Goal: Task Accomplishment & Management: Use online tool/utility

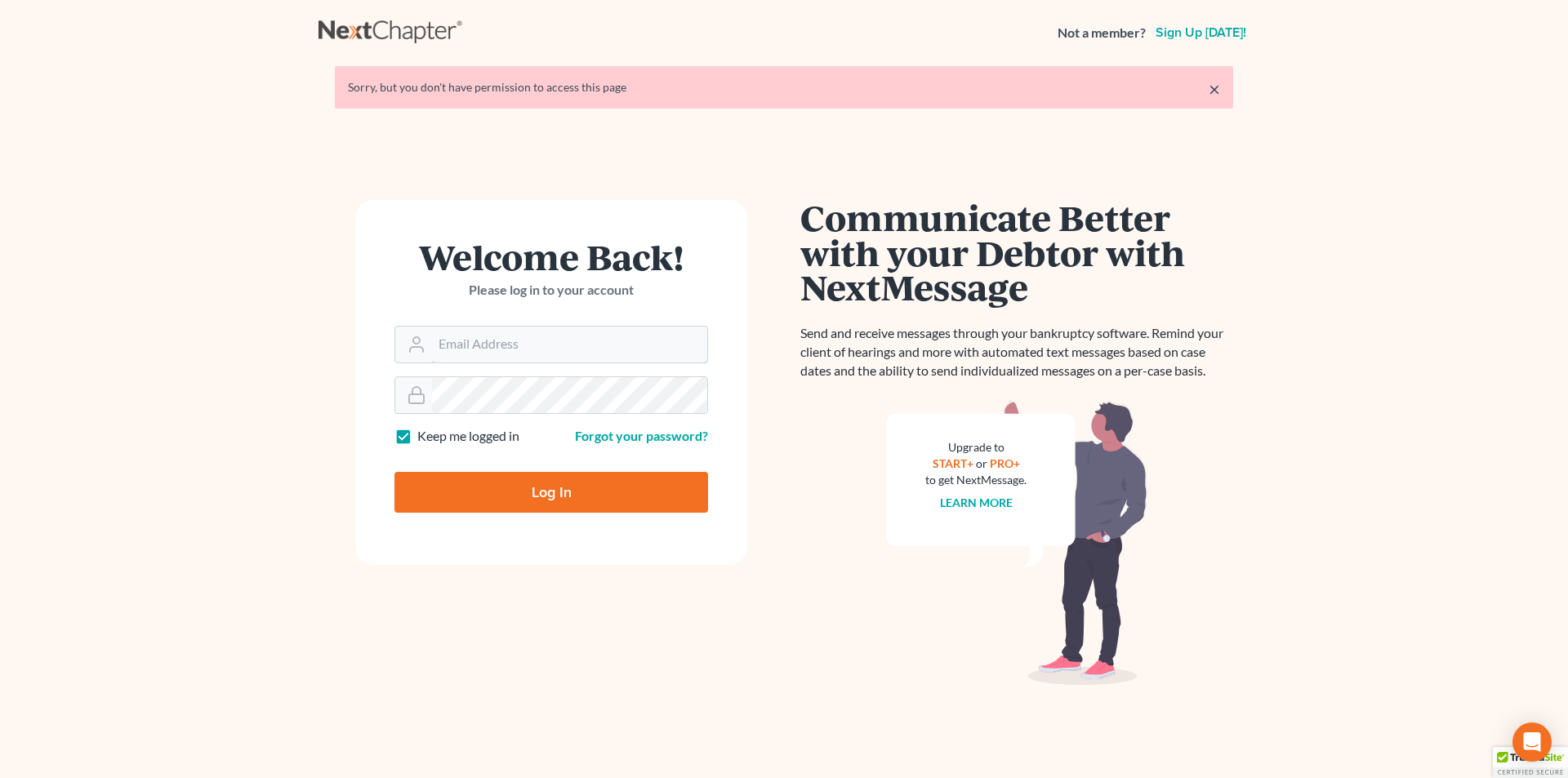
type input "stephen@attorneywitt.com"
click at [513, 489] on input "Log In" at bounding box center [551, 492] width 314 height 40
type input "Thinking..."
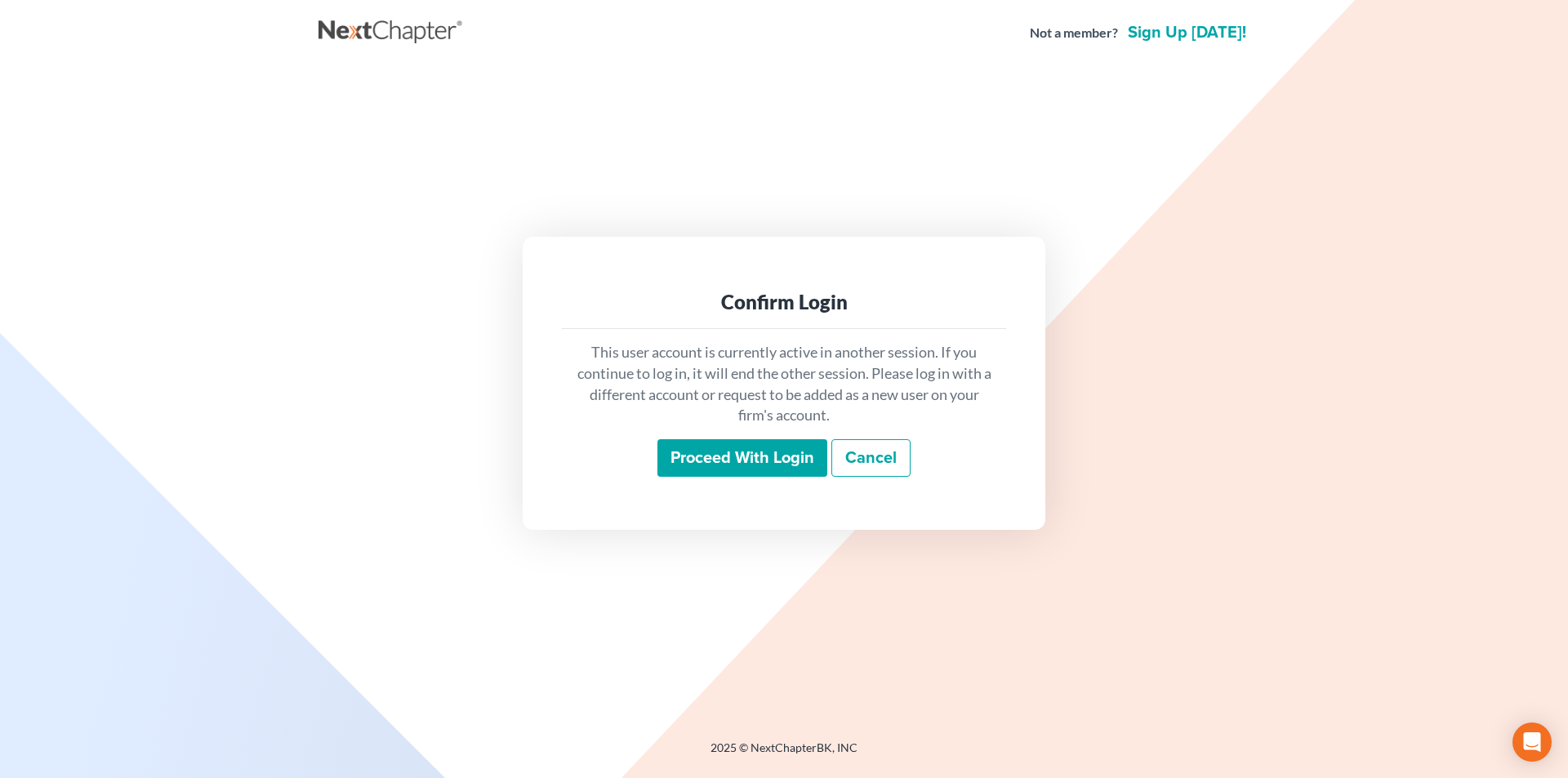
click at [754, 467] on input "Proceed with login" at bounding box center [742, 458] width 170 height 38
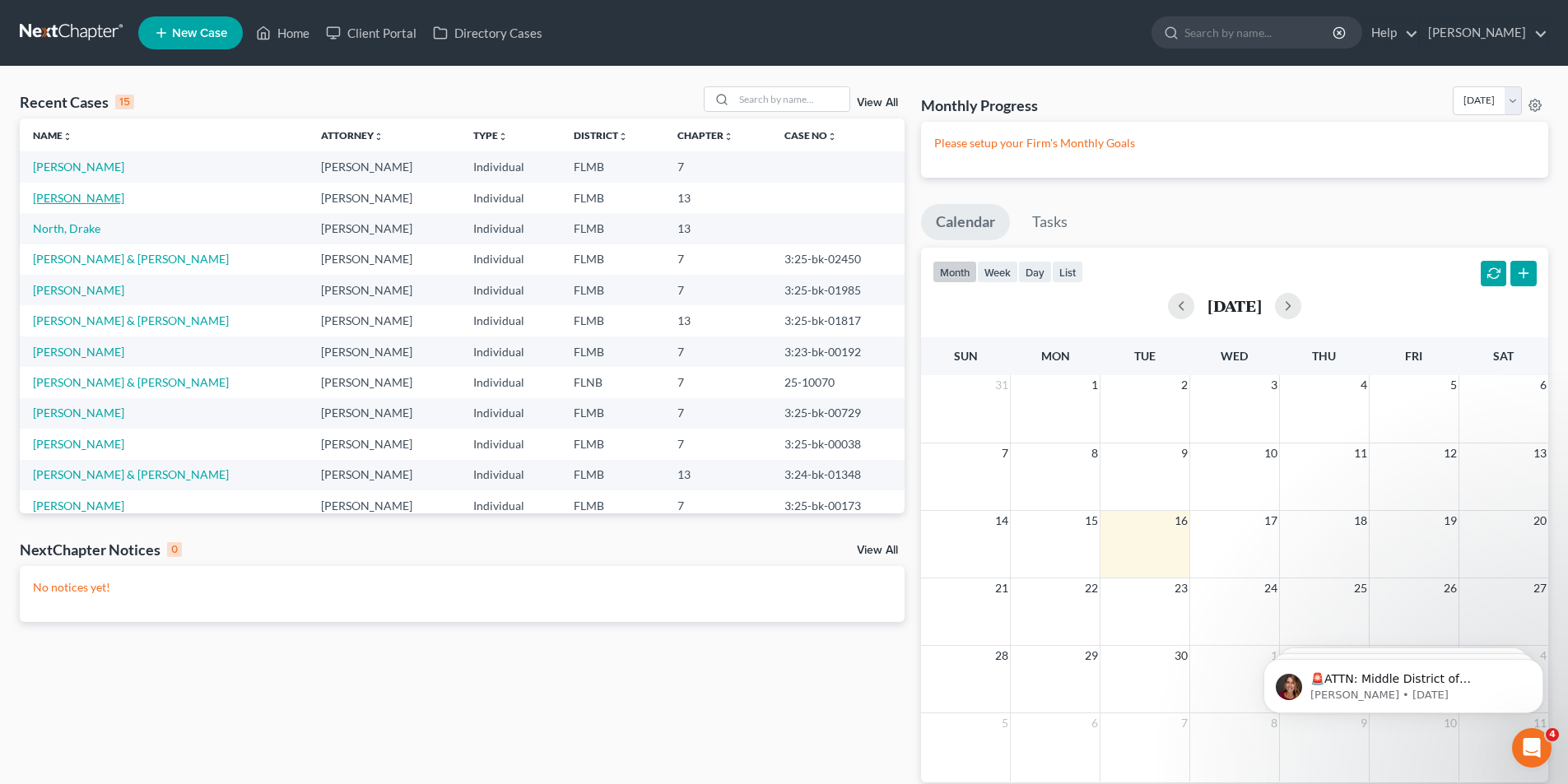
click at [71, 198] on link "[PERSON_NAME]" at bounding box center [78, 198] width 91 height 14
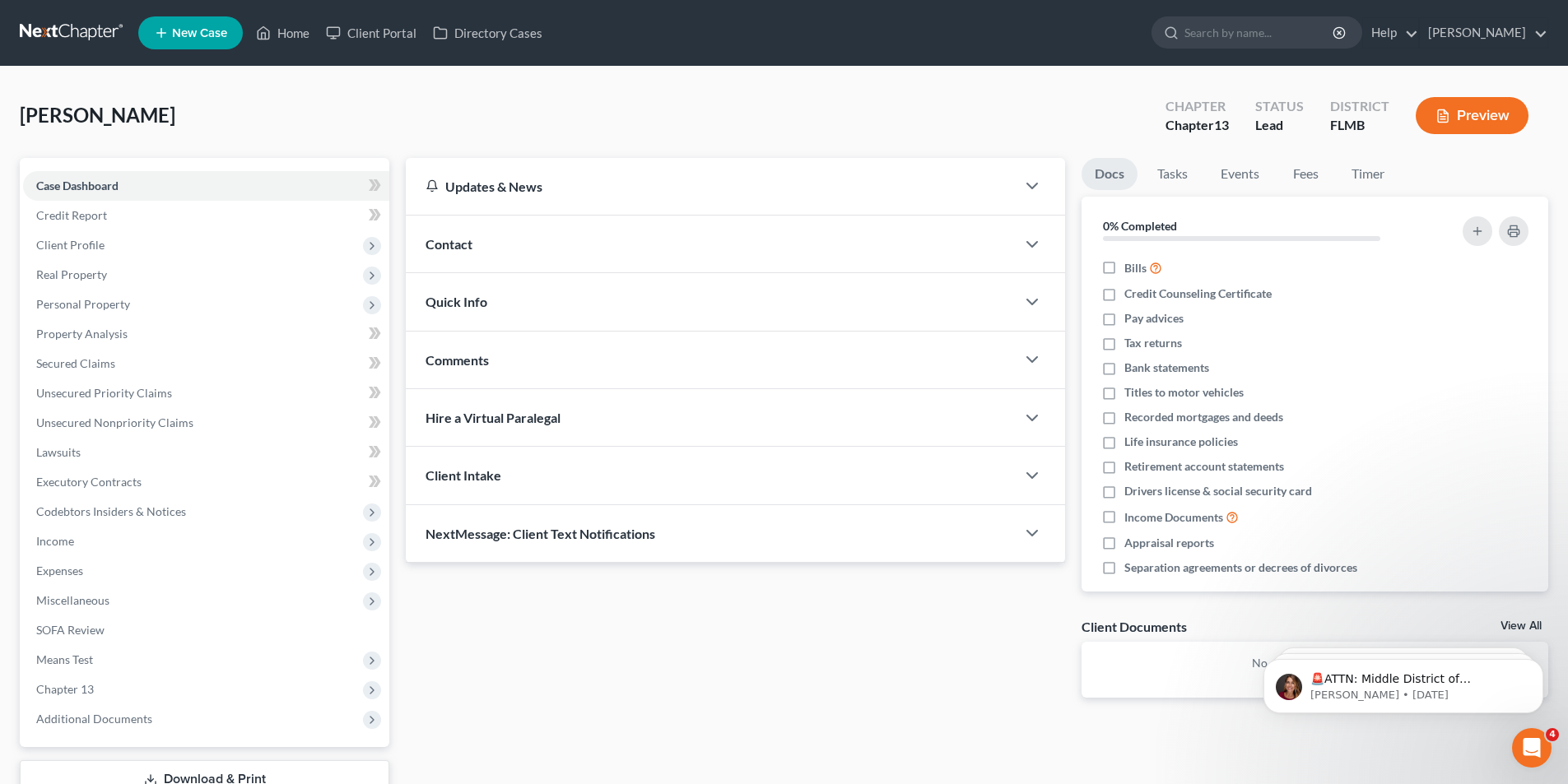
click at [1469, 124] on button "Preview" at bounding box center [1471, 116] width 113 height 37
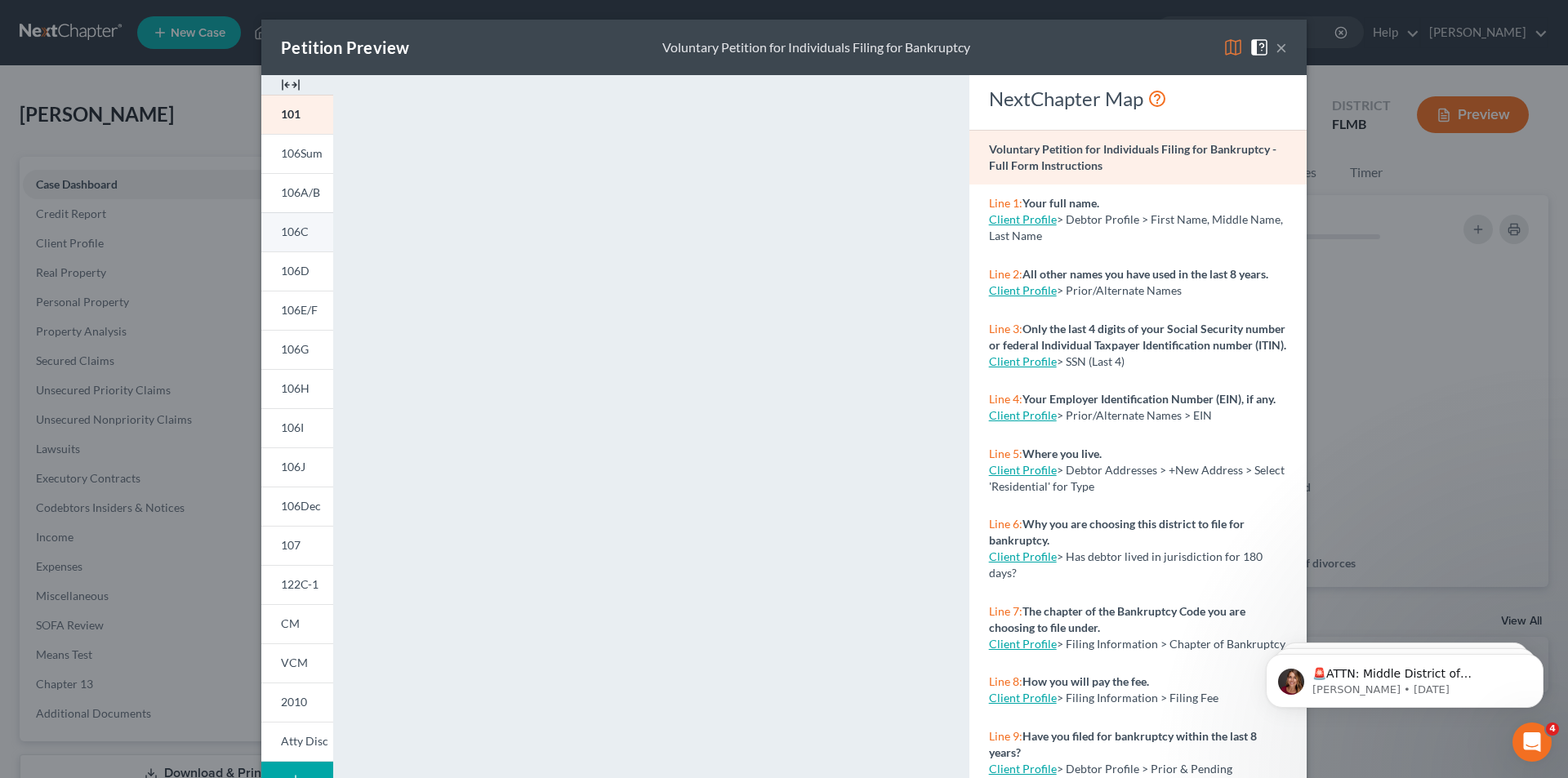
click at [296, 215] on link "106C" at bounding box center [297, 232] width 72 height 40
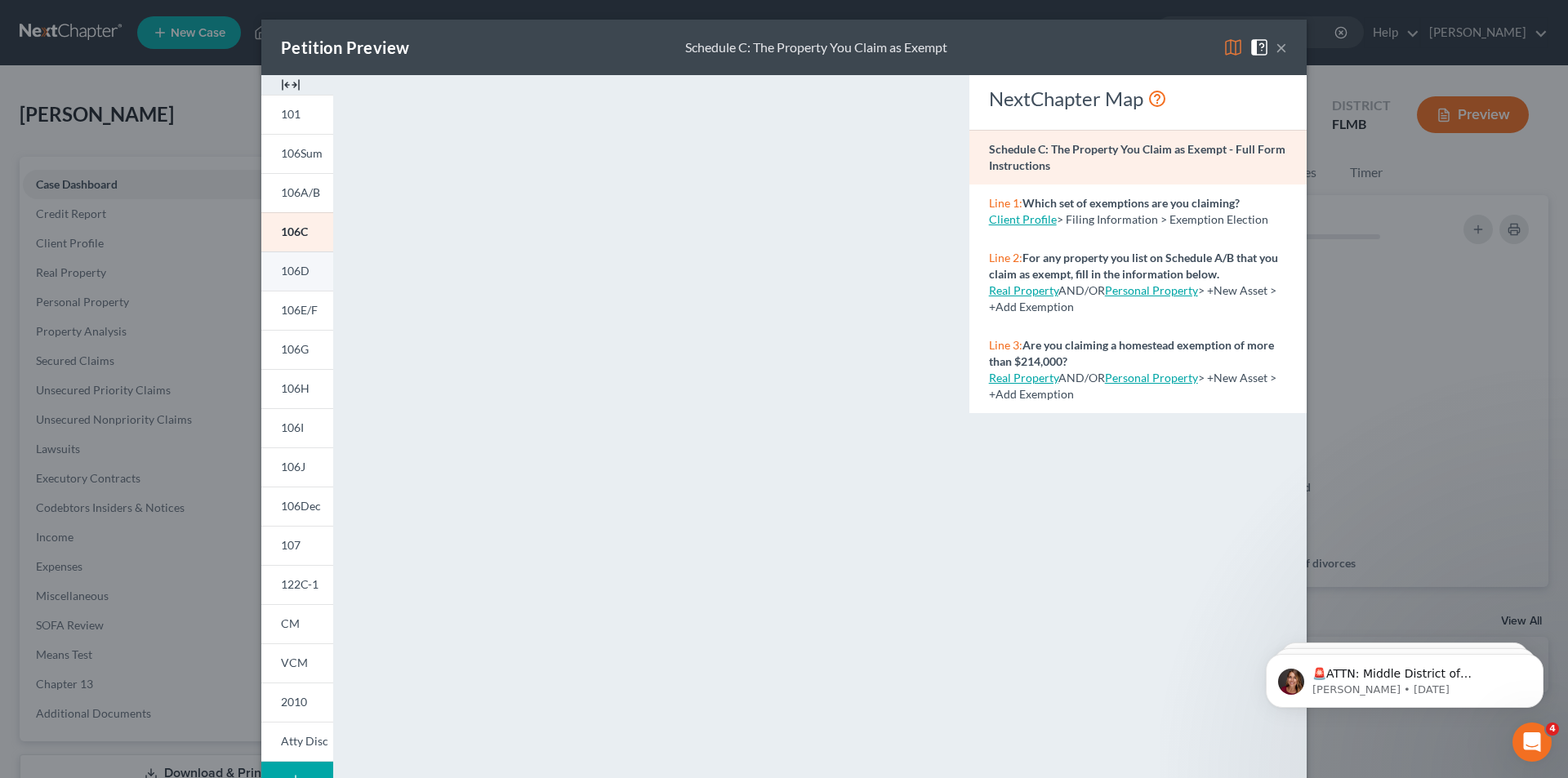
click at [294, 266] on span "106D" at bounding box center [295, 271] width 29 height 14
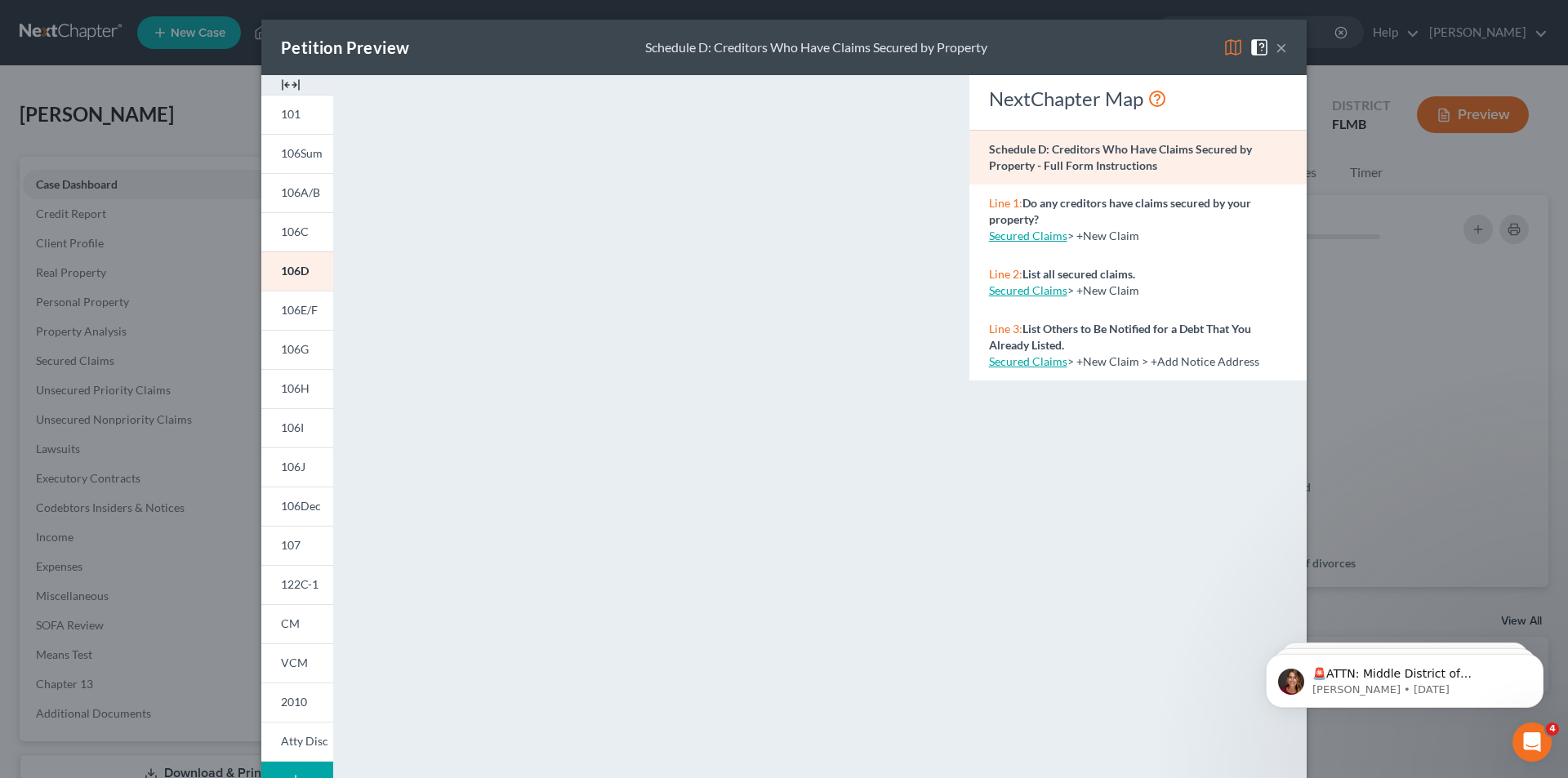
scroll to position [143, 0]
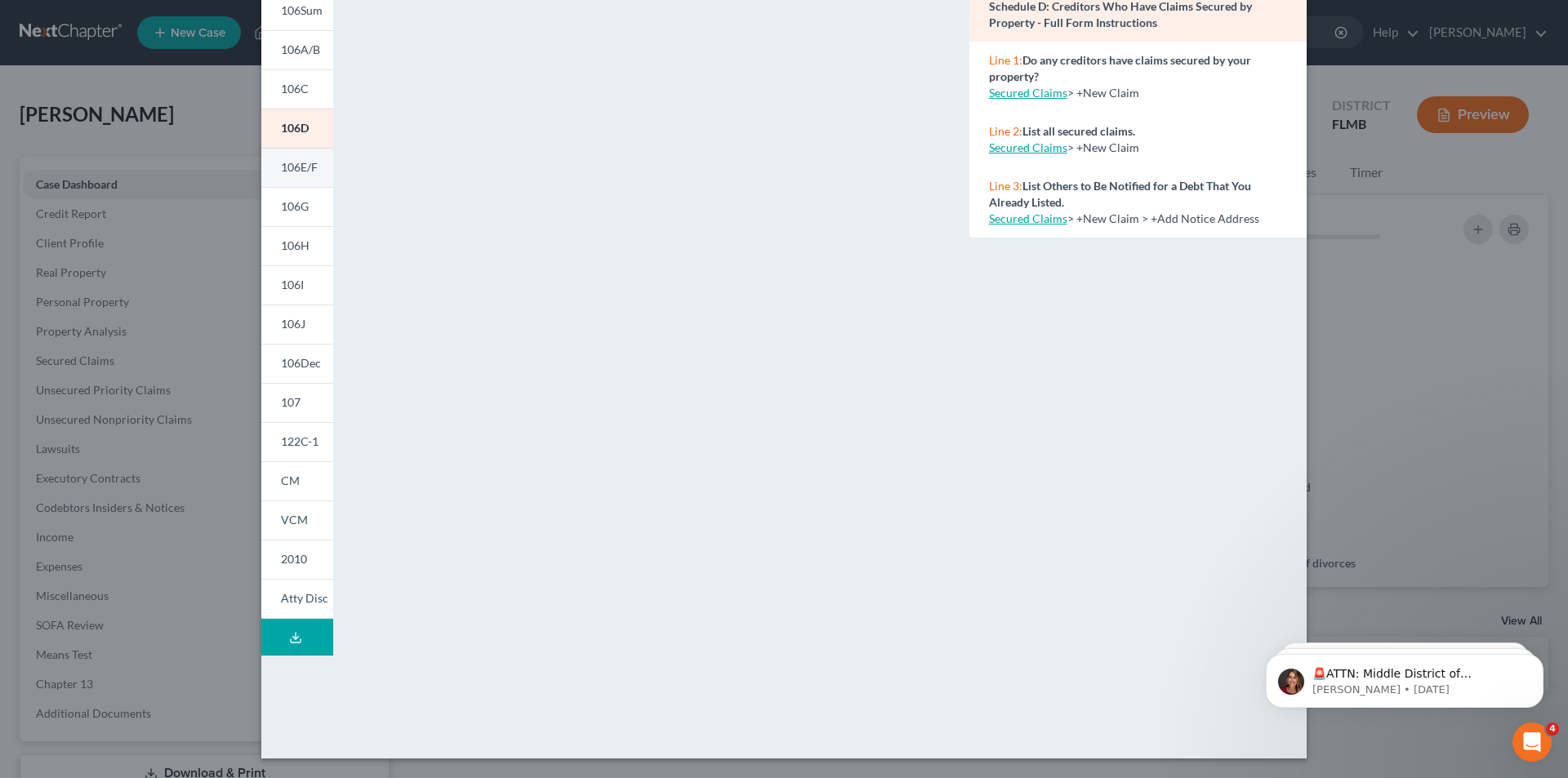
click at [294, 162] on span "106E/F" at bounding box center [300, 167] width 37 height 14
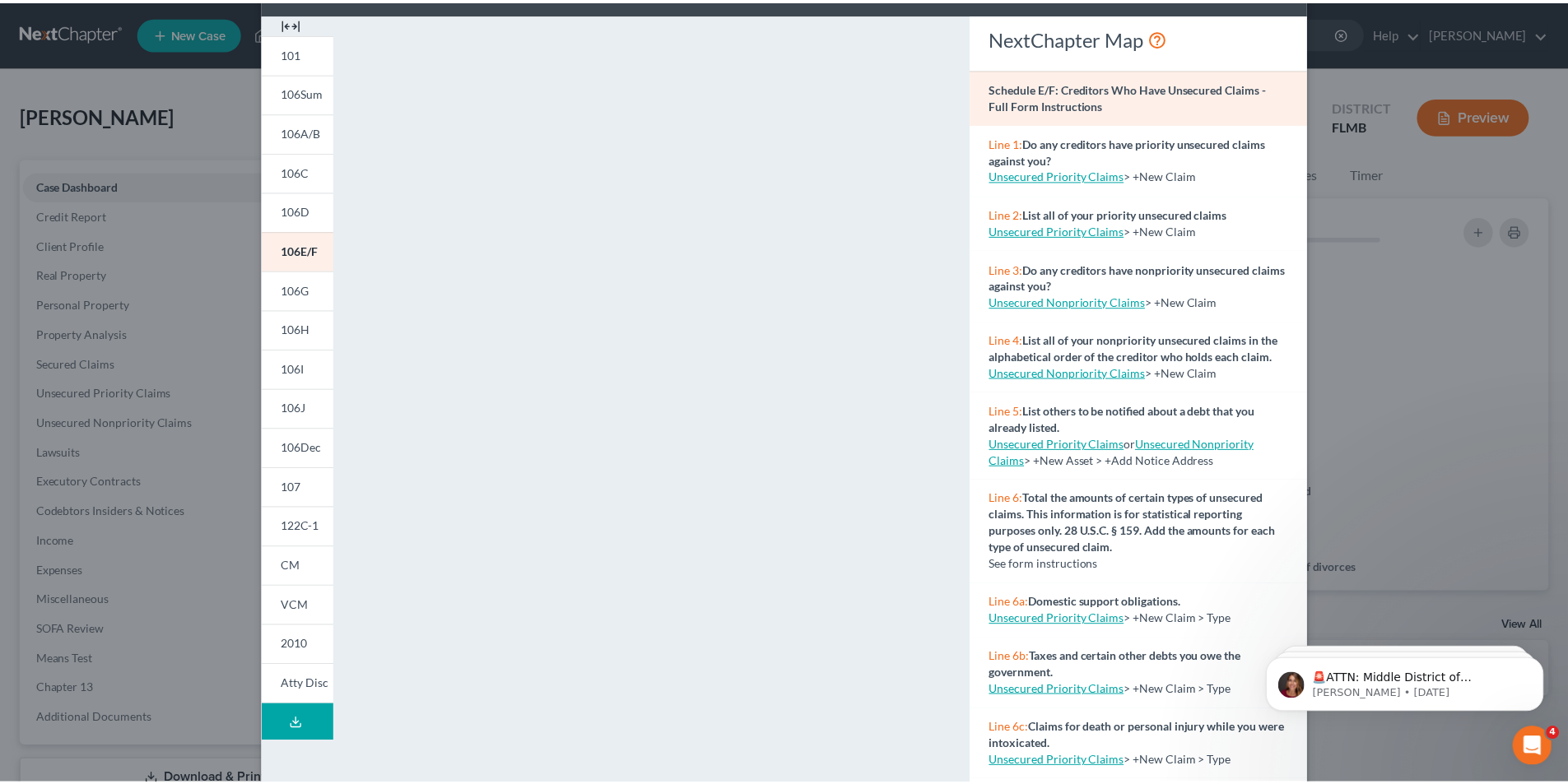
scroll to position [0, 0]
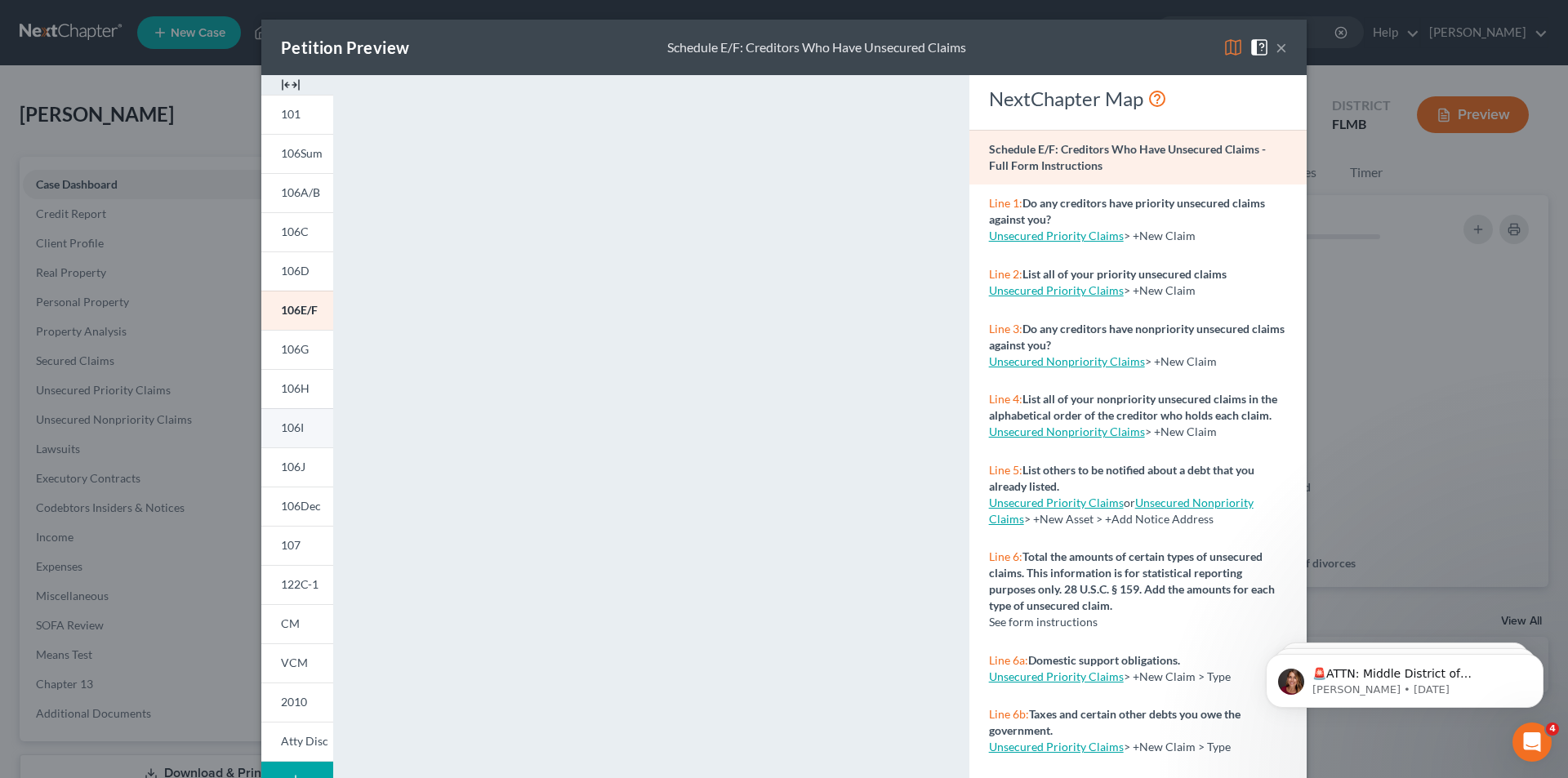
click at [306, 433] on link "106I" at bounding box center [297, 428] width 72 height 40
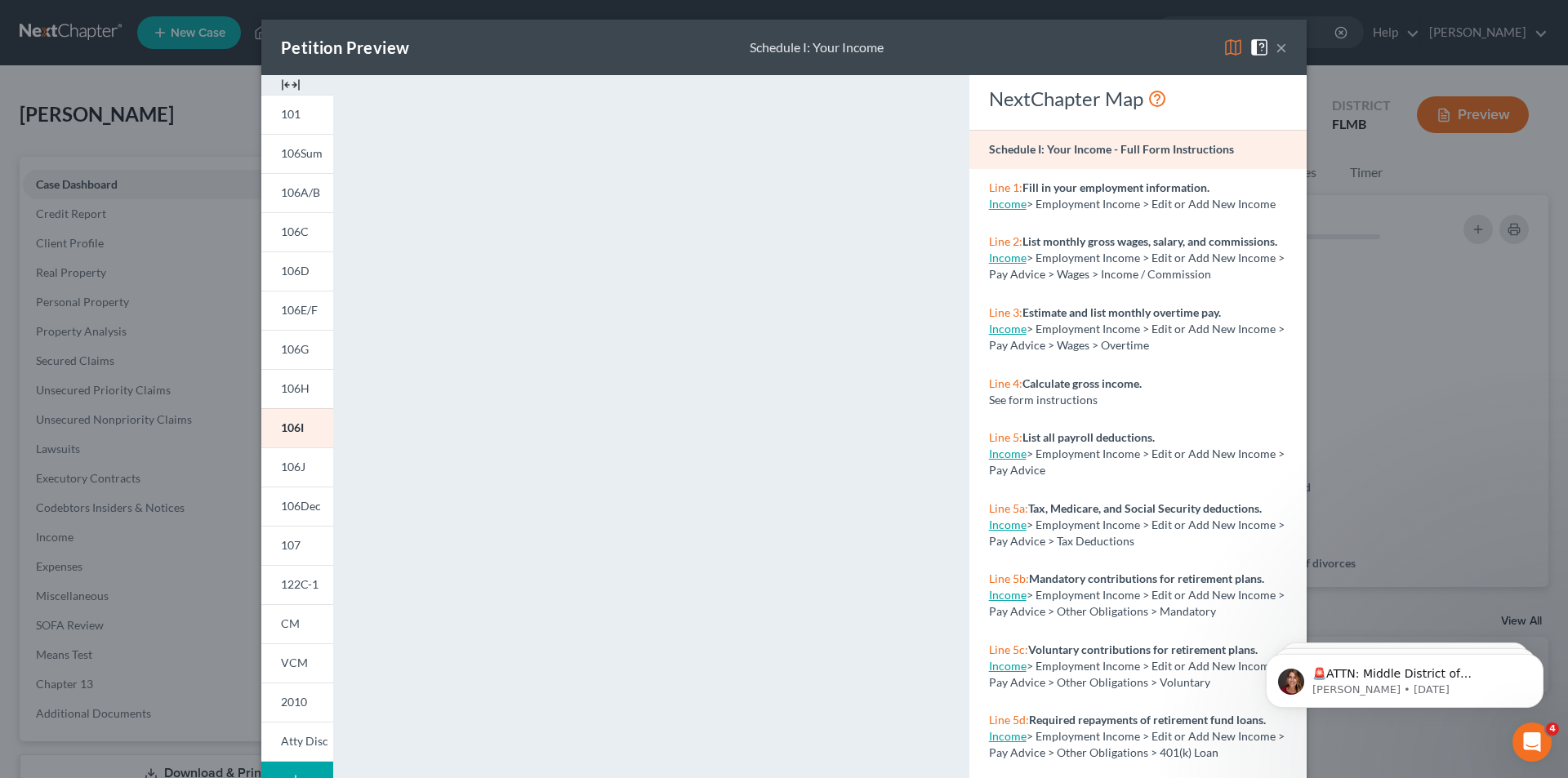
click at [1276, 43] on button "×" at bounding box center [1281, 47] width 11 height 19
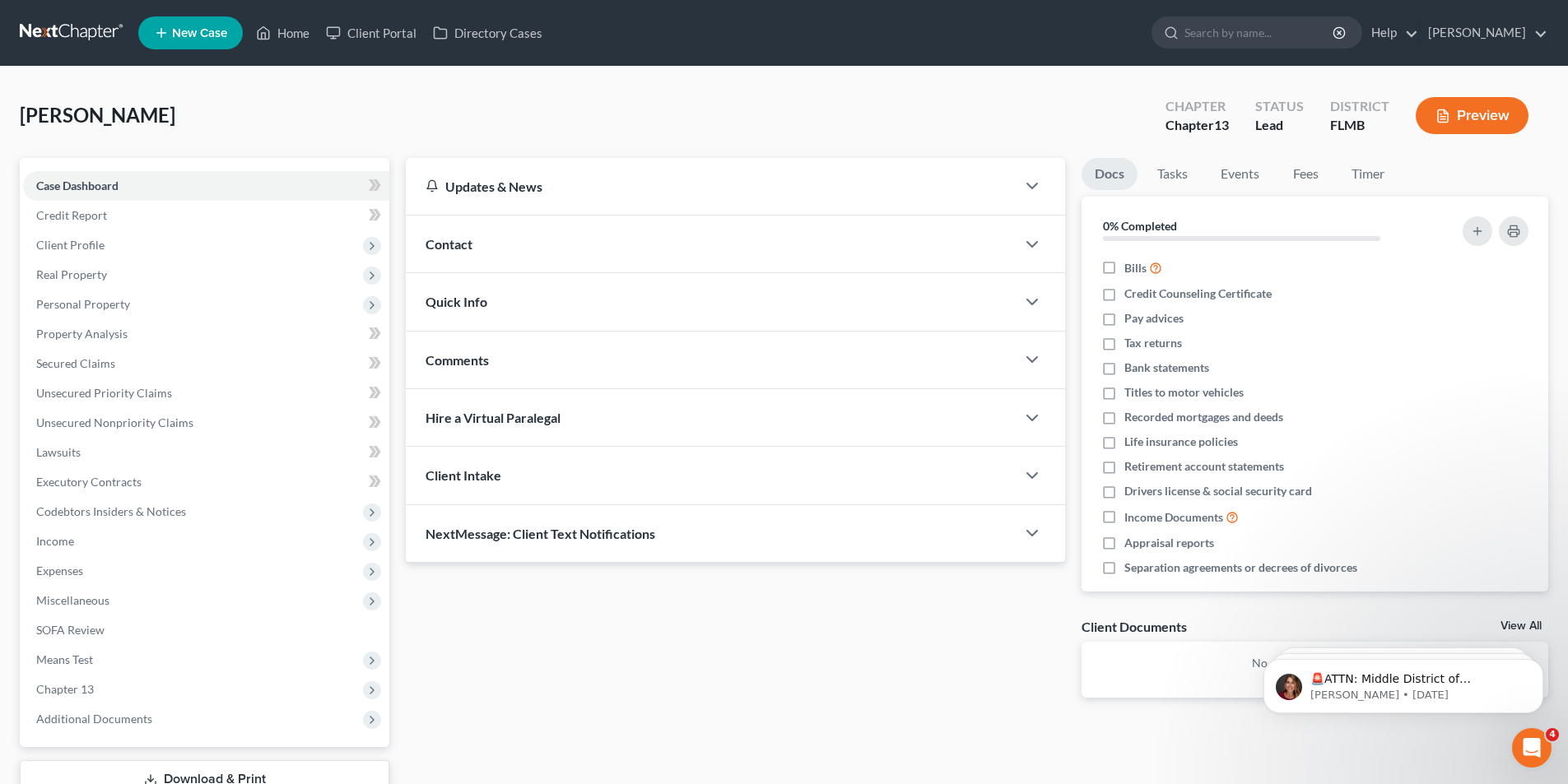
scroll to position [120, 0]
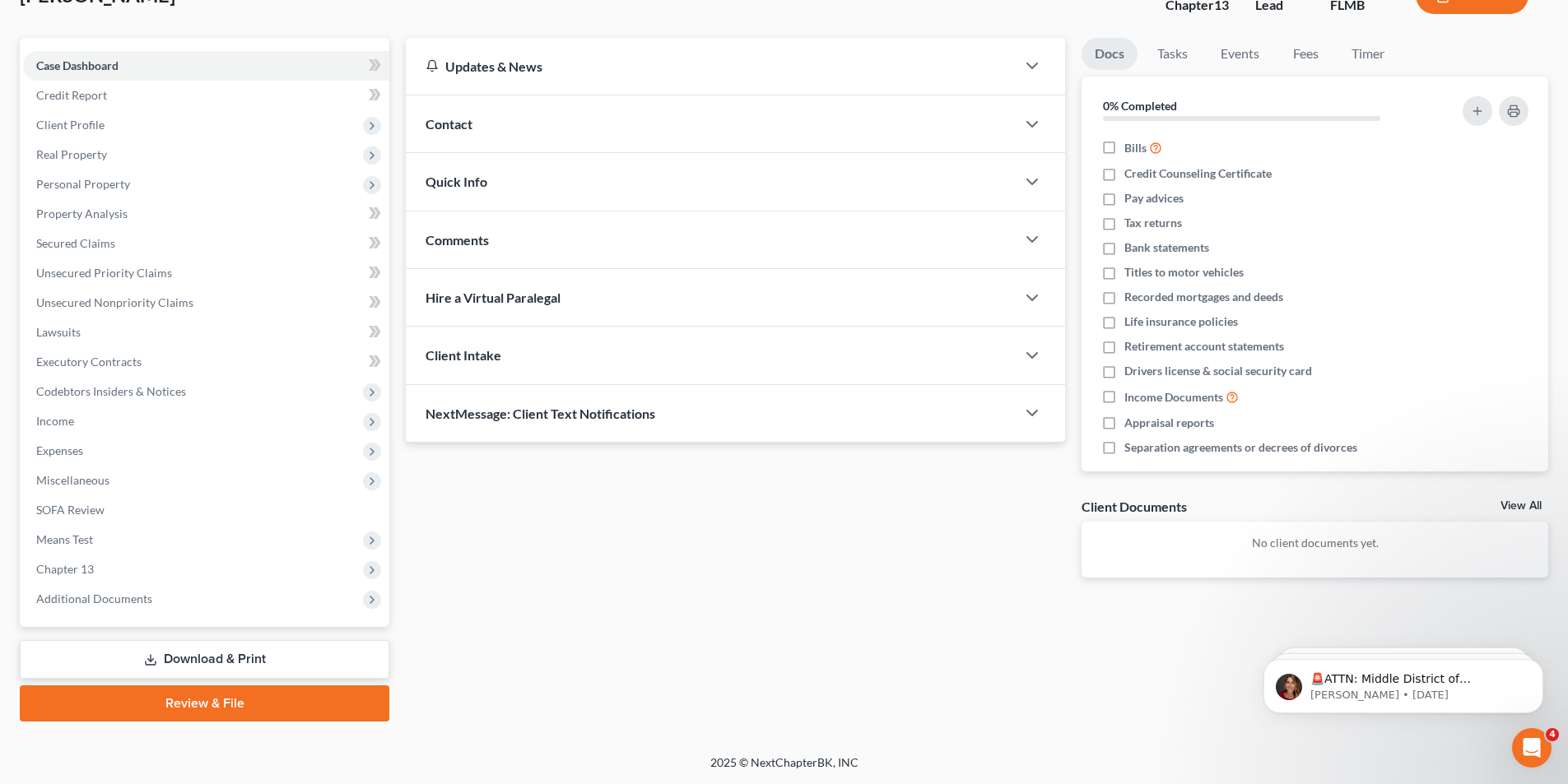
click at [924, 734] on div "Petition Navigation Case Dashboard Payments Invoices Payments Payments Credit R…" at bounding box center [783, 386] width 1528 height 697
